Goal: Task Accomplishment & Management: Complete application form

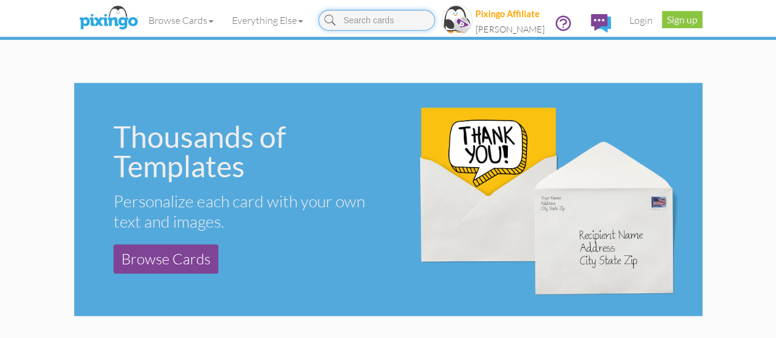
scroll to position [472, 0]
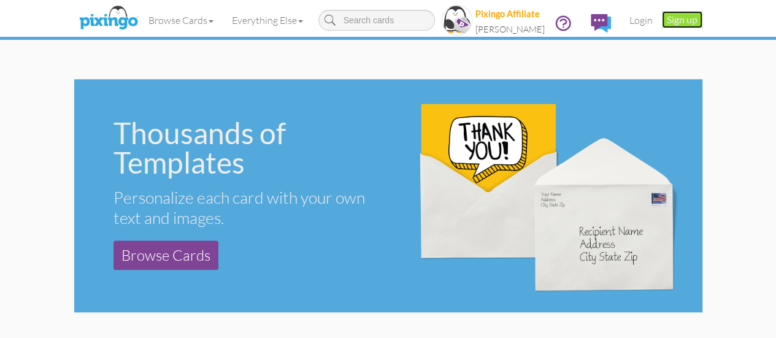
click at [702, 23] on link "Sign up" at bounding box center [682, 19] width 40 height 17
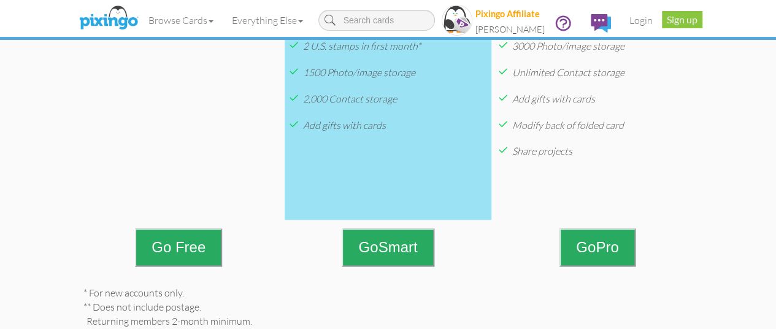
scroll to position [536, 0]
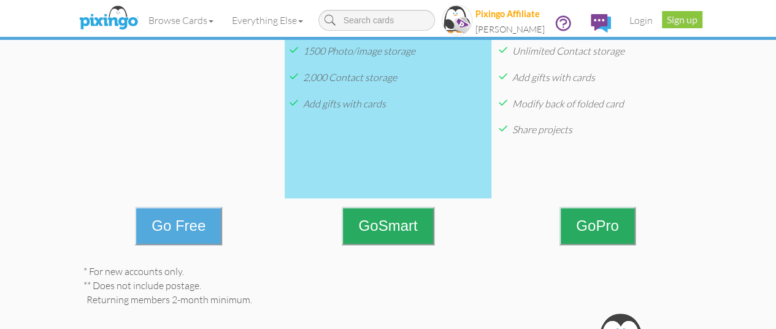
click at [155, 218] on button "Go Free" at bounding box center [178, 226] width 87 height 38
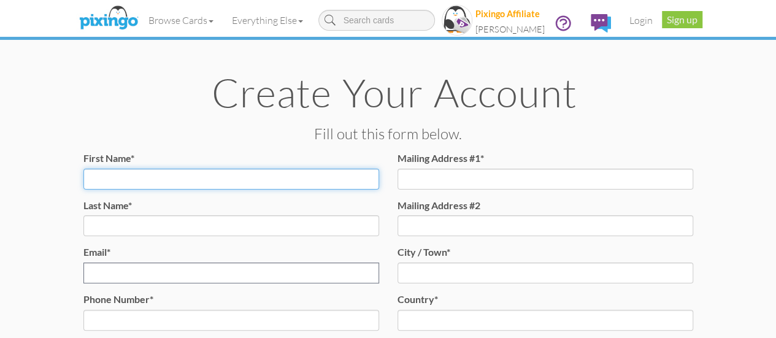
click at [107, 171] on input "First Name*" at bounding box center [231, 179] width 296 height 21
type input "j"
type input "[PERSON_NAME]"
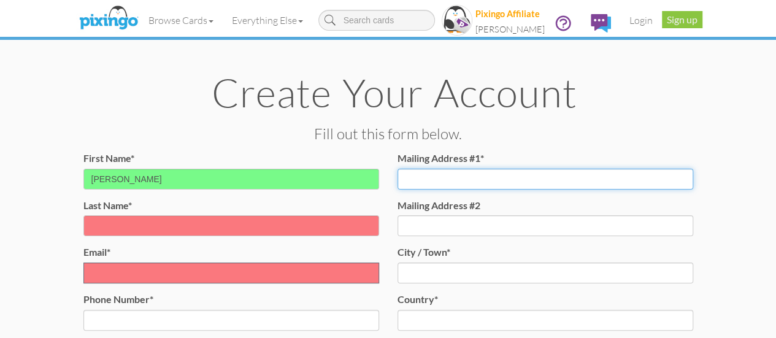
click at [472, 175] on input "Mailing Address #1*" at bounding box center [545, 179] width 296 height 21
type input "[STREET_ADDRESS][PERSON_NAME]"
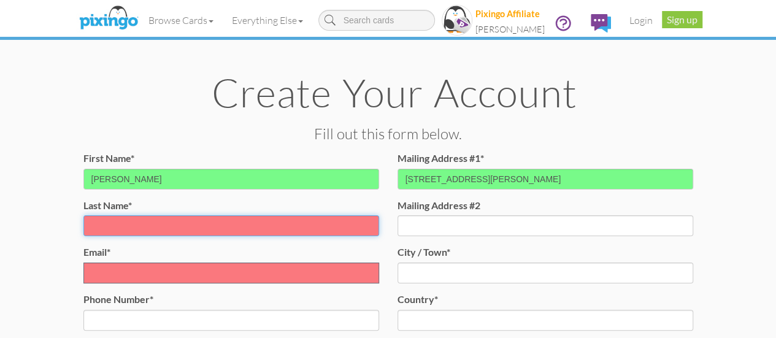
click at [255, 226] on input "Last Name*" at bounding box center [231, 225] width 296 height 21
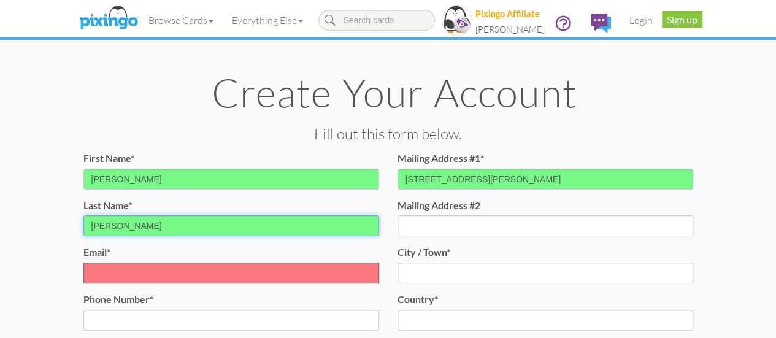
type input "[PERSON_NAME]"
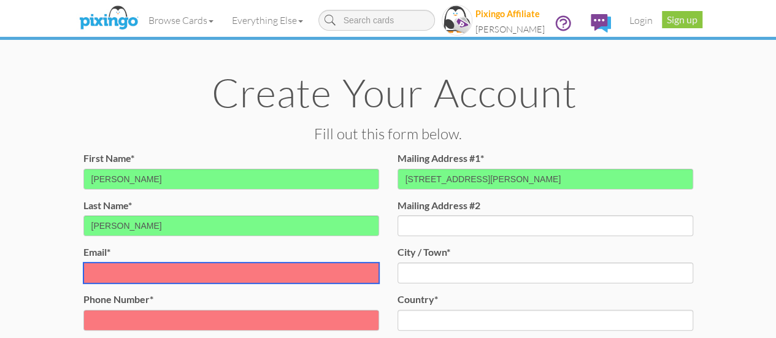
click at [255, 278] on input "Email* Email already exists." at bounding box center [231, 272] width 296 height 21
type input "[PERSON_NAME][EMAIL_ADDRESS][DOMAIN_NAME]"
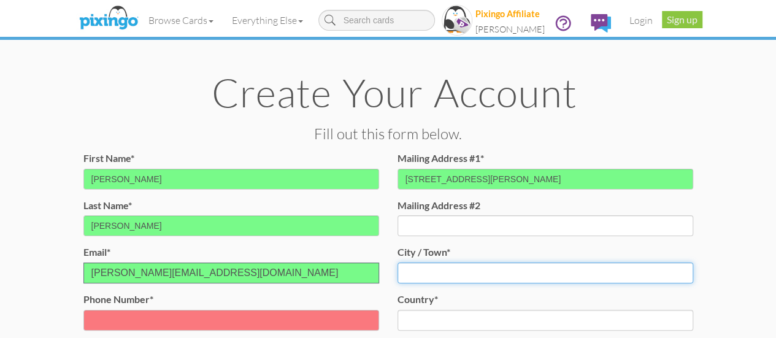
click at [438, 281] on input "City / Town*" at bounding box center [545, 272] width 296 height 21
type input "Columbia"
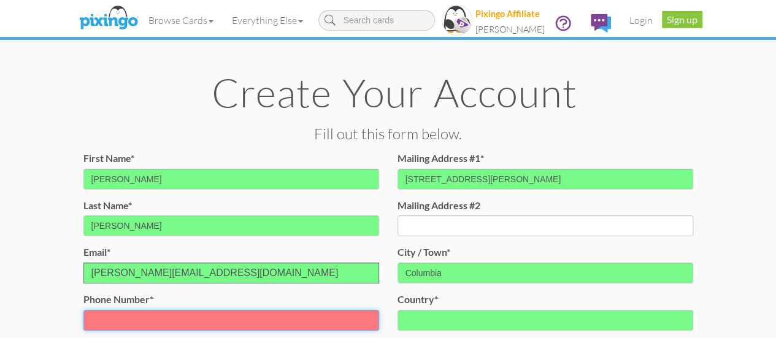
click at [320, 321] on input "Phone Number*" at bounding box center [231, 320] width 296 height 21
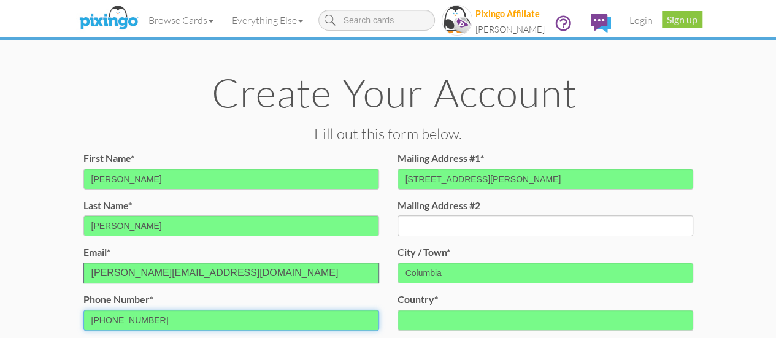
type input "[PHONE_NUMBER]"
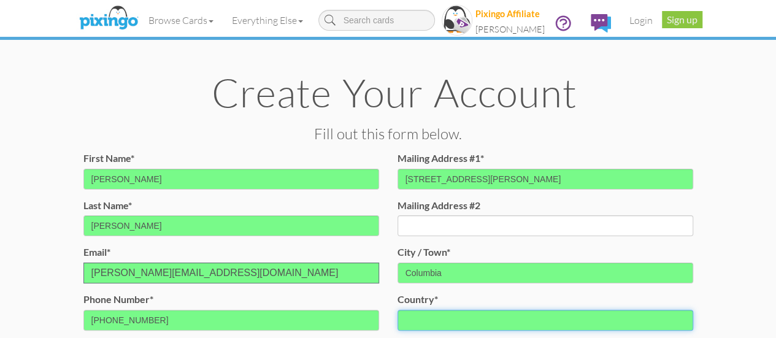
click at [634, 313] on select "[GEOGRAPHIC_DATA] -------------- [GEOGRAPHIC_DATA] [GEOGRAPHIC_DATA] [GEOGRAPHI…" at bounding box center [545, 320] width 296 height 21
click at [397, 310] on select "[GEOGRAPHIC_DATA] -------------- [GEOGRAPHIC_DATA] [GEOGRAPHIC_DATA] [GEOGRAPHI…" at bounding box center [545, 320] width 296 height 21
click at [592, 322] on select "[GEOGRAPHIC_DATA] -------------- [GEOGRAPHIC_DATA] [GEOGRAPHIC_DATA] [GEOGRAPHI…" at bounding box center [545, 320] width 296 height 21
select select "object:675"
click at [397, 310] on select "[GEOGRAPHIC_DATA] -------------- [GEOGRAPHIC_DATA] [GEOGRAPHIC_DATA] [GEOGRAPHI…" at bounding box center [545, 320] width 296 height 21
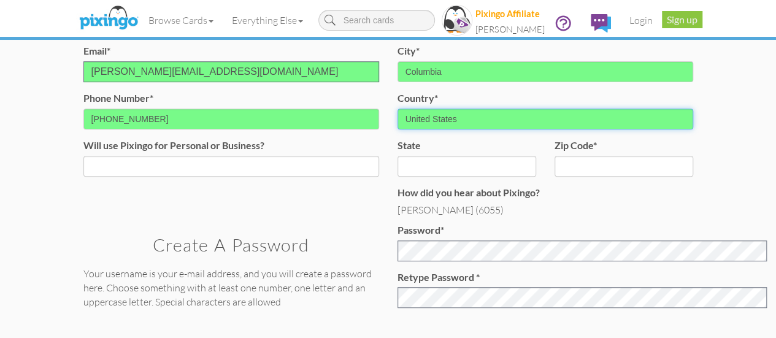
scroll to position [216, 0]
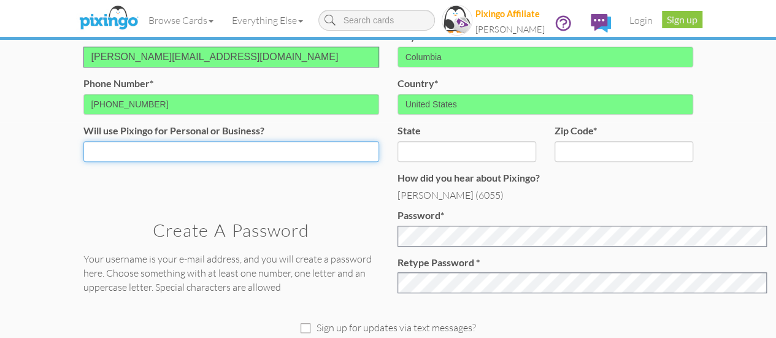
click at [376, 146] on select "Both Business Personal" at bounding box center [231, 151] width 296 height 21
select select "string:Business"
click at [83, 141] on select "Both Business Personal" at bounding box center [231, 151] width 296 height 21
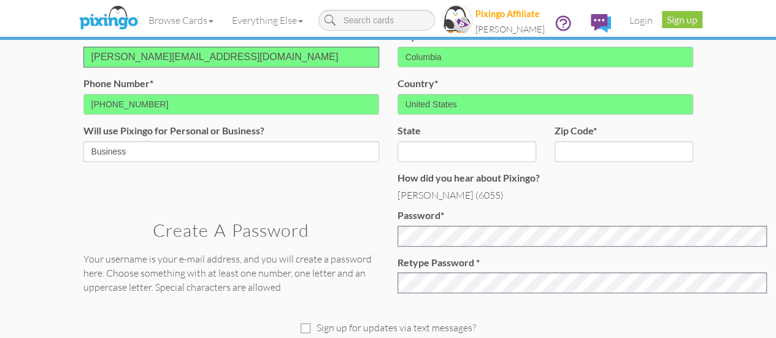
click at [484, 134] on div "state AA (Military) AE (Military) [US_STATE] [US_STATE] [US_STATE] [GEOGRAPHIC_…" at bounding box center [466, 143] width 139 height 38
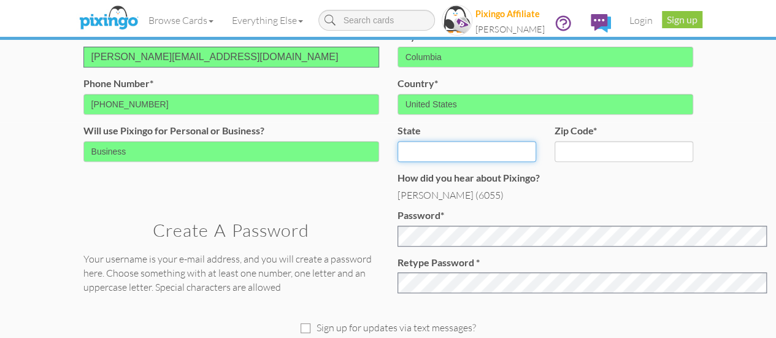
click at [490, 150] on select "AA (Military) AE (Military) [US_STATE] [US_STATE] [US_STATE] AP (Military) [US_…" at bounding box center [466, 151] width 139 height 21
select select "object:971"
click at [491, 161] on select "AA (Military) AE (Military) [US_STATE] [US_STATE] [US_STATE] AP (Military) [US_…" at bounding box center [466, 151] width 139 height 21
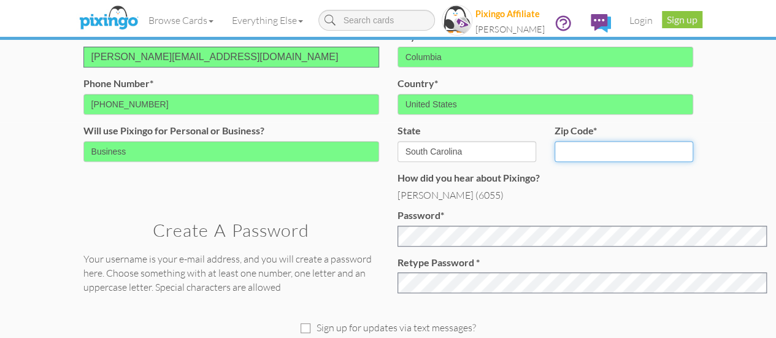
click at [664, 153] on input "zip code*" at bounding box center [623, 151] width 139 height 21
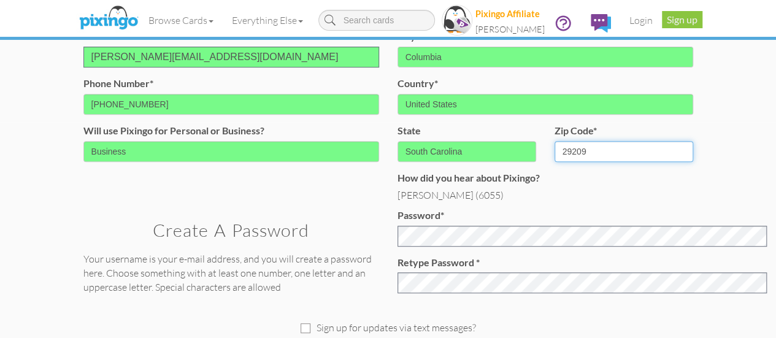
type input "29209"
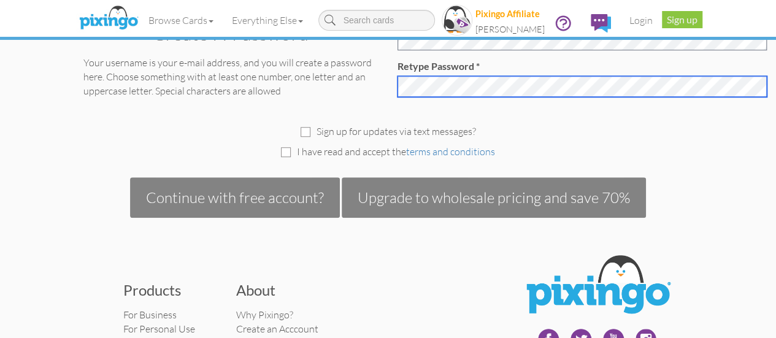
scroll to position [416, 0]
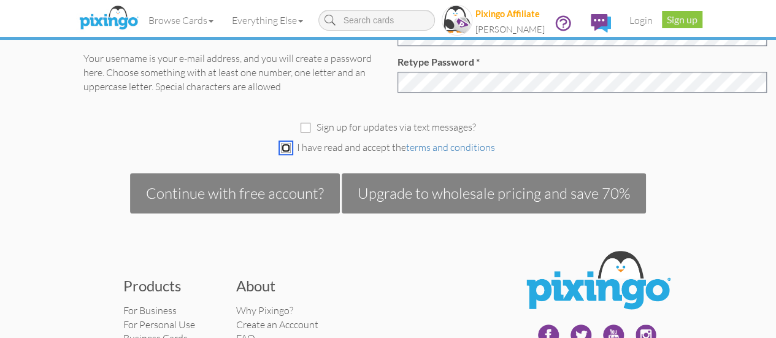
click at [287, 148] on input "checkbox" at bounding box center [286, 148] width 10 height 10
checkbox input "true"
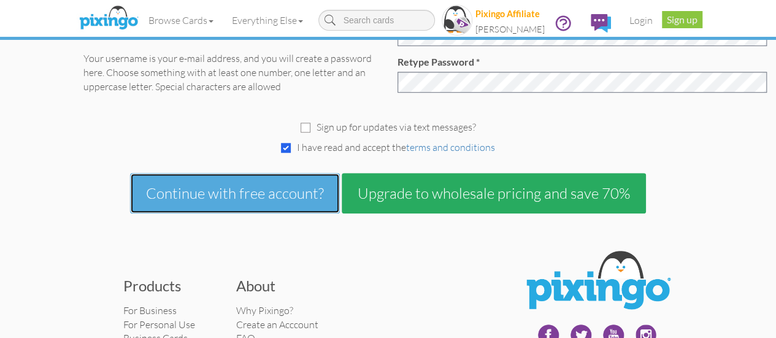
click at [280, 193] on button "Continue with free account?" at bounding box center [235, 193] width 210 height 40
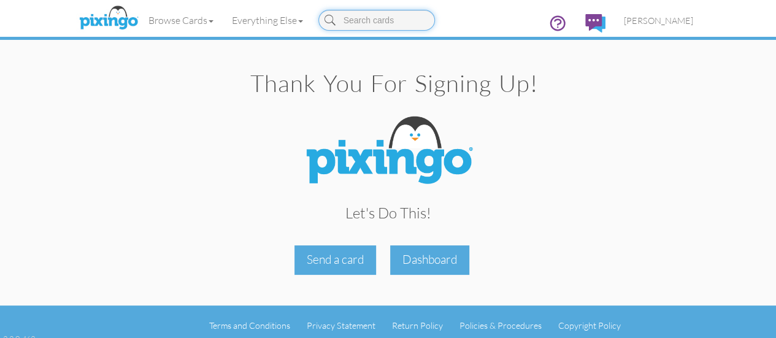
scroll to position [7, 0]
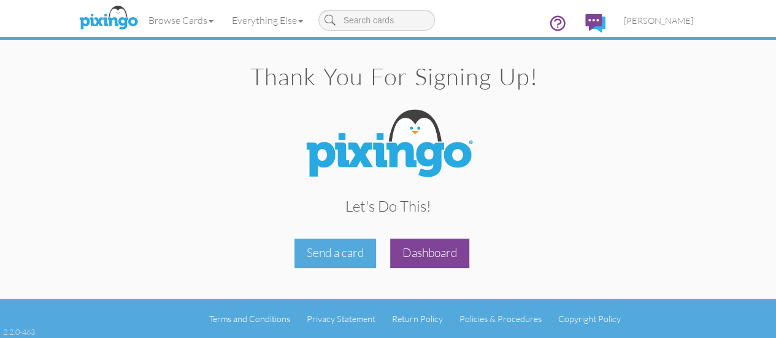
click at [443, 244] on div "Dashboard" at bounding box center [429, 253] width 79 height 29
